Goal: Find specific page/section: Find specific page/section

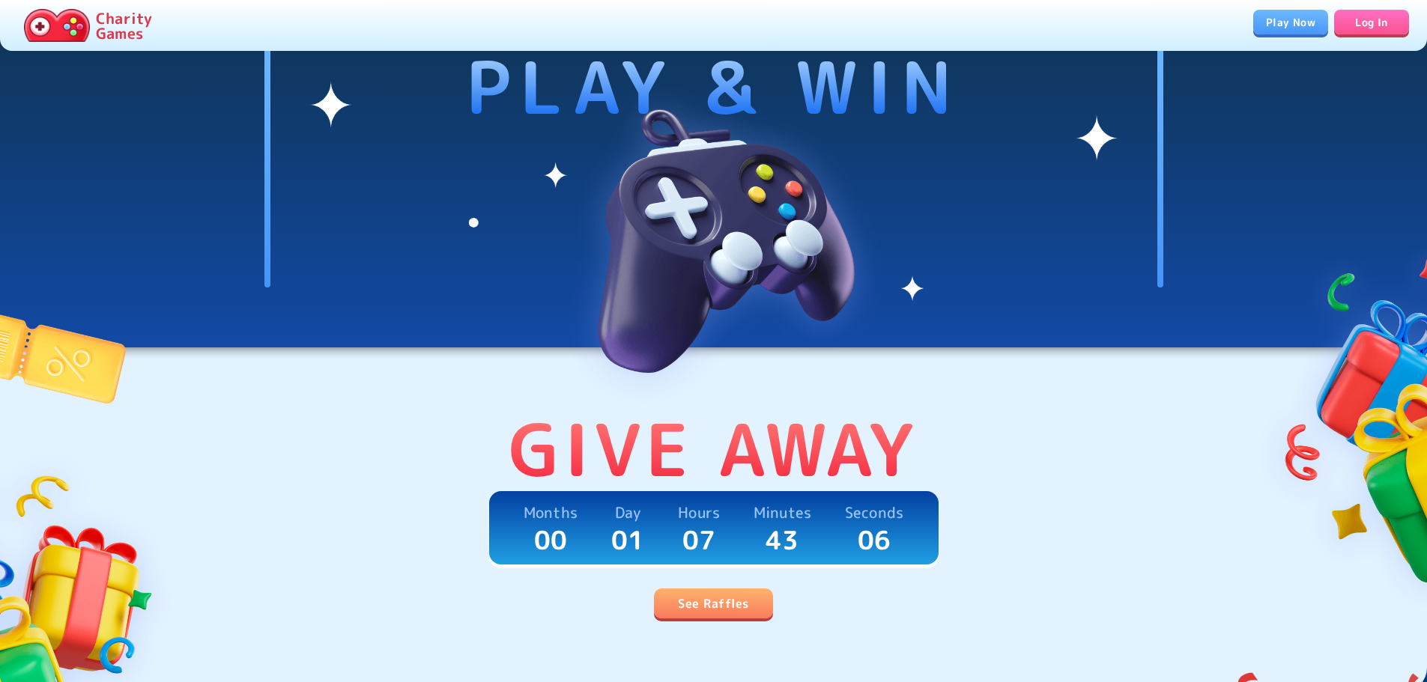
scroll to position [75, 0]
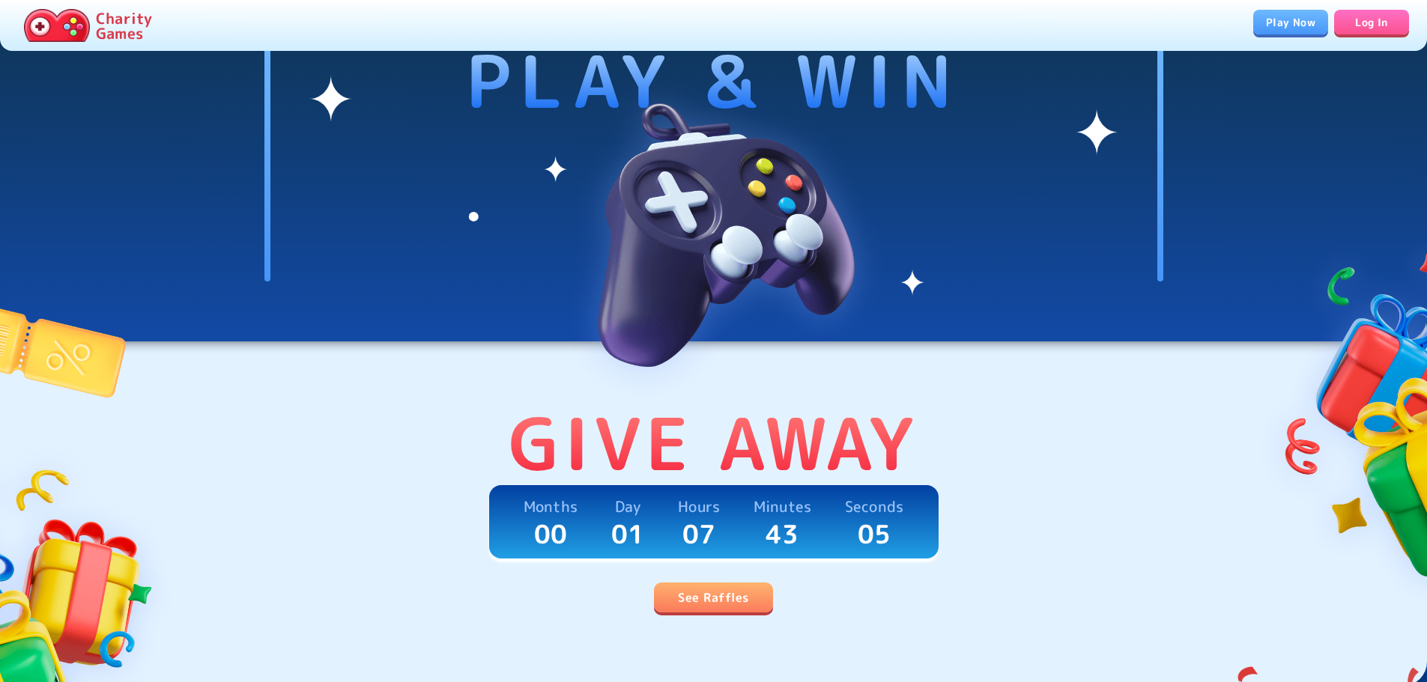
click at [68, 25] on img at bounding box center [57, 25] width 66 height 33
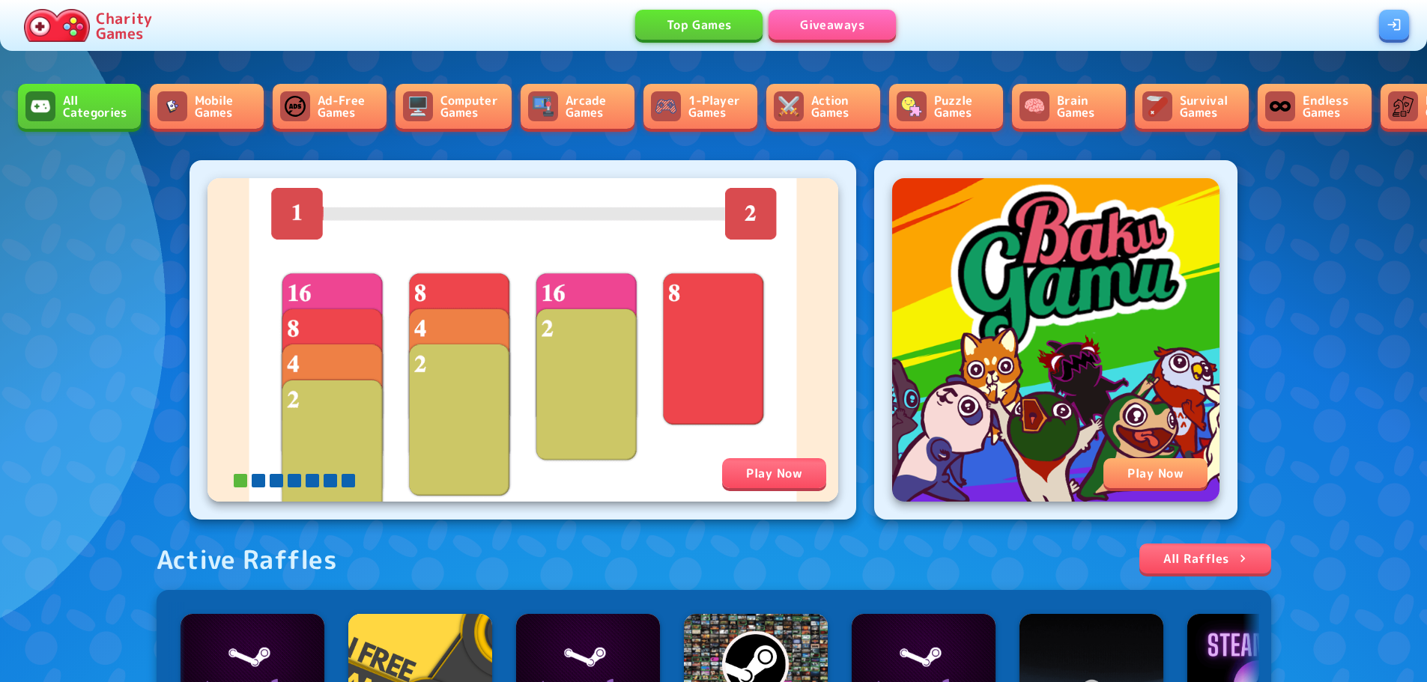
click at [346, 103] on link "Ad-Free Games" at bounding box center [330, 106] width 114 height 45
